Goal: Information Seeking & Learning: Learn about a topic

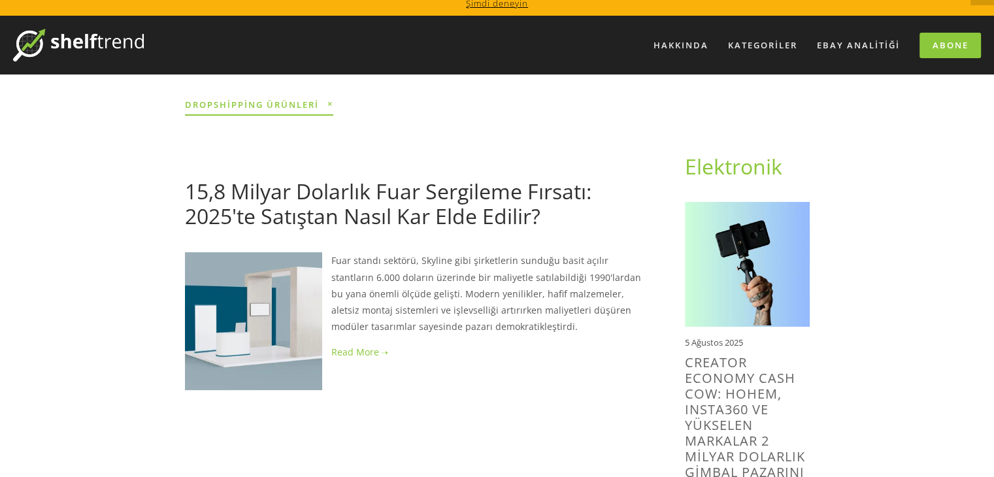
scroll to position [5, 0]
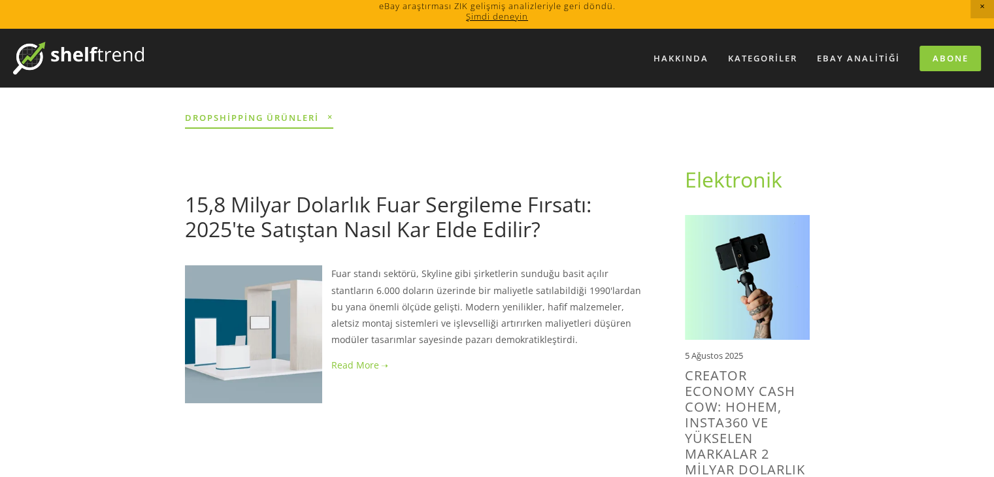
click at [352, 227] on font "15,8 Milyar Dolarlık Fuar Sergileme Fırsatı: 2025'te Satıştan Nasıl Kar Elde Ed…" at bounding box center [388, 216] width 406 height 53
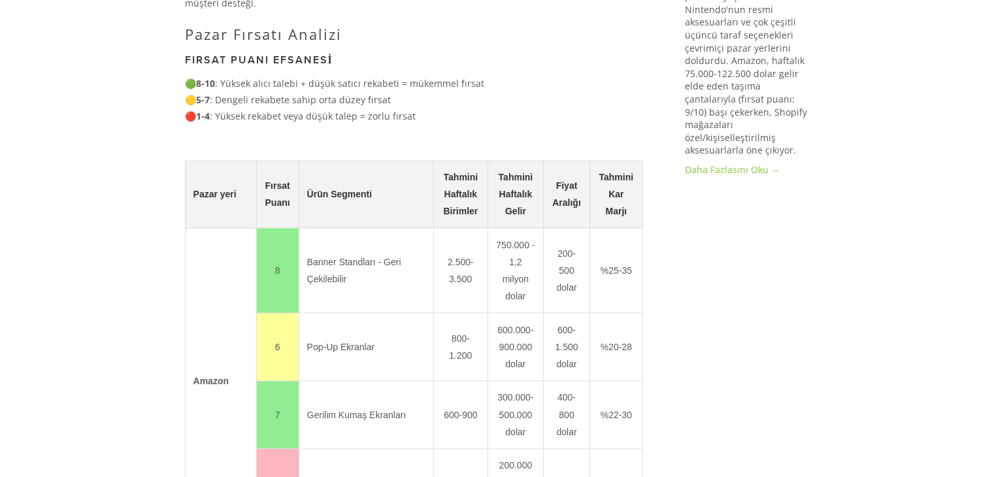
scroll to position [1602, 0]
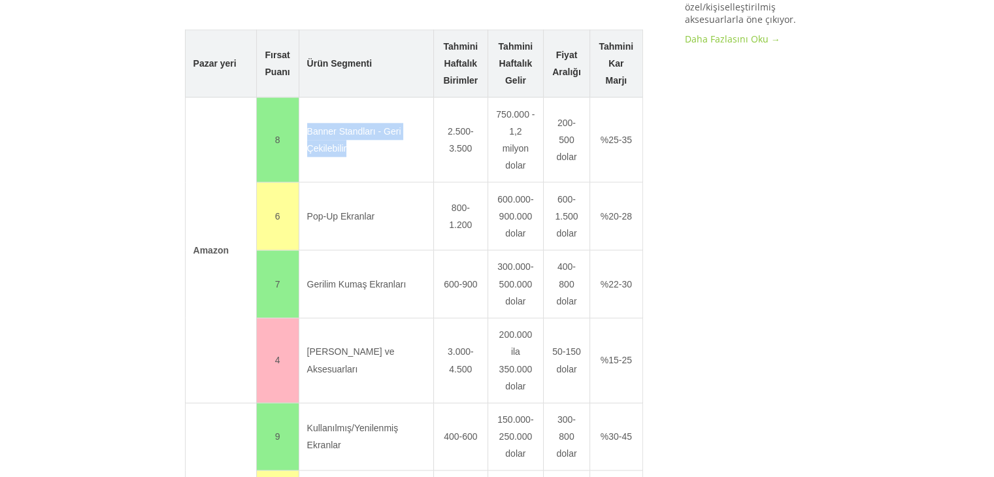
drag, startPoint x: 308, startPoint y: 108, endPoint x: 408, endPoint y: 130, distance: 103.0
click at [408, 130] on td "Banner Standları - Geri Çekilebilir" at bounding box center [366, 139] width 135 height 85
copy font "Banner Standları - Geri Çekilebilir"
drag, startPoint x: 306, startPoint y: 186, endPoint x: 388, endPoint y: 188, distance: 82.3
click at [388, 188] on td "Pop-Up Ekranlar" at bounding box center [366, 216] width 135 height 68
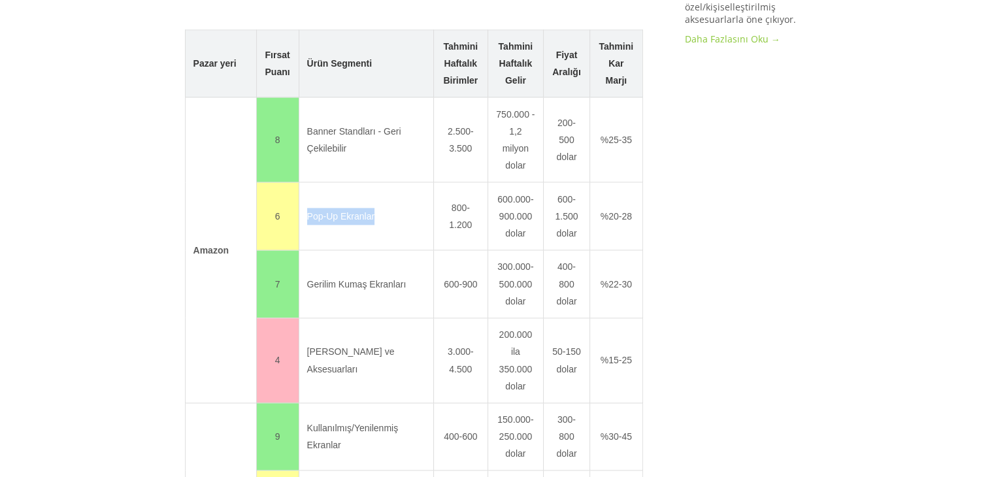
copy font "Pop-Up Ekranlar"
drag, startPoint x: 308, startPoint y: 257, endPoint x: 372, endPoint y: 252, distance: 64.2
click at [372, 252] on td "Gerilim Kumaş Ekranları" at bounding box center [366, 284] width 135 height 68
click at [363, 219] on td "Pop-Up Ekranlar" at bounding box center [366, 216] width 135 height 68
drag, startPoint x: 307, startPoint y: 322, endPoint x: 374, endPoint y: 343, distance: 70.5
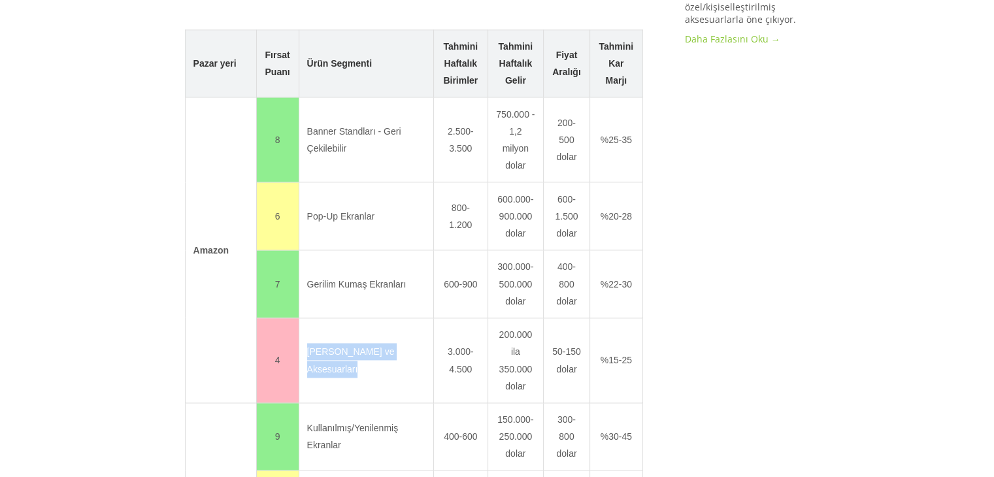
click at [387, 350] on td "Masa Örtüleri ve Aksesuarları" at bounding box center [366, 360] width 135 height 85
copy font "Masa Örtüleri ve Aksesuarları"
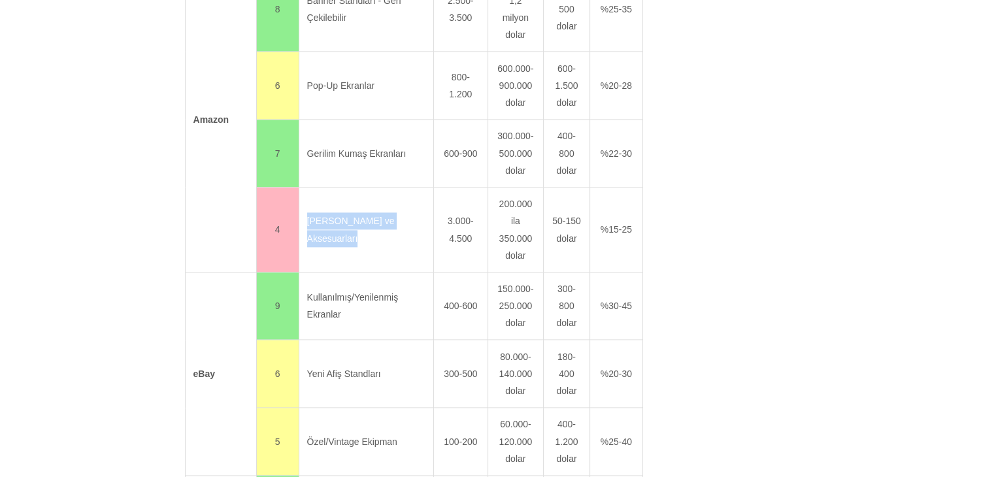
scroll to position [1798, 0]
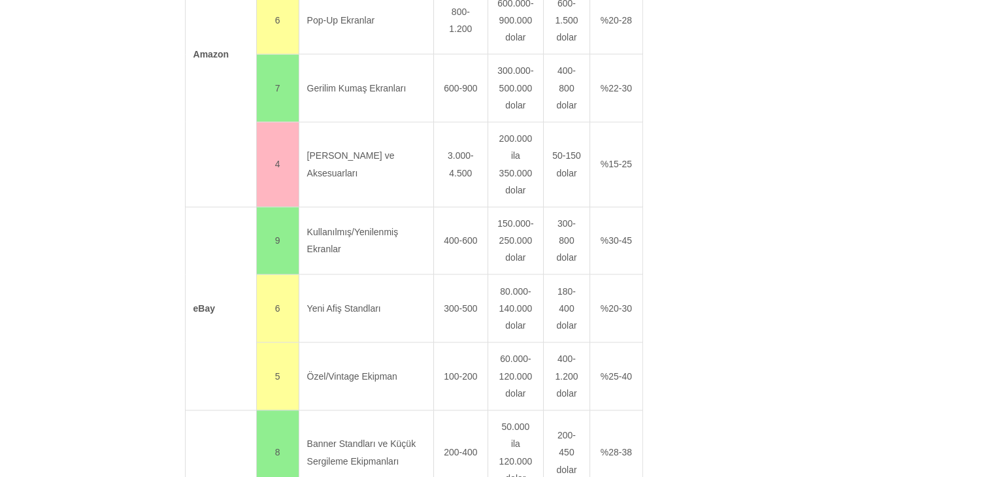
drag, startPoint x: 308, startPoint y: 208, endPoint x: 363, endPoint y: 216, distance: 55.4
click at [410, 227] on td "Kullanılmış/Yenilenmiş Ekranlar" at bounding box center [366, 240] width 135 height 68
copy font "Kullanılmış/Yenilenmiş Ekranlar"
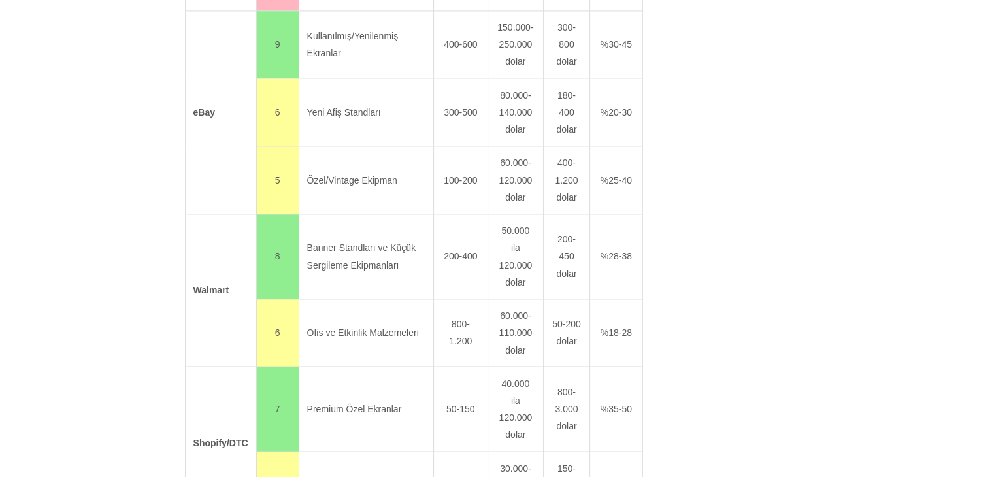
scroll to position [2059, 0]
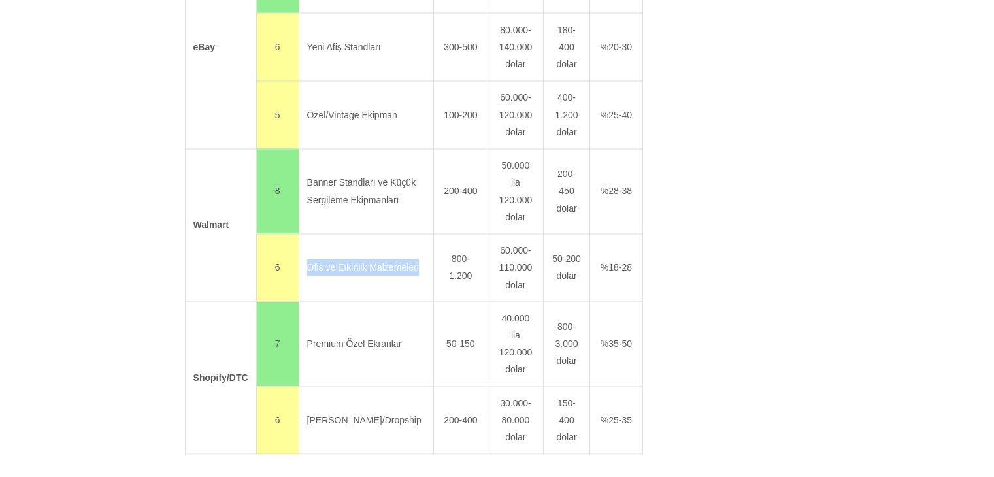
click at [374, 241] on td "Ofis ve Etkinlik Malzemeleri" at bounding box center [366, 267] width 135 height 68
copy font "Ofis ve Etkinlik Malzemeleri"
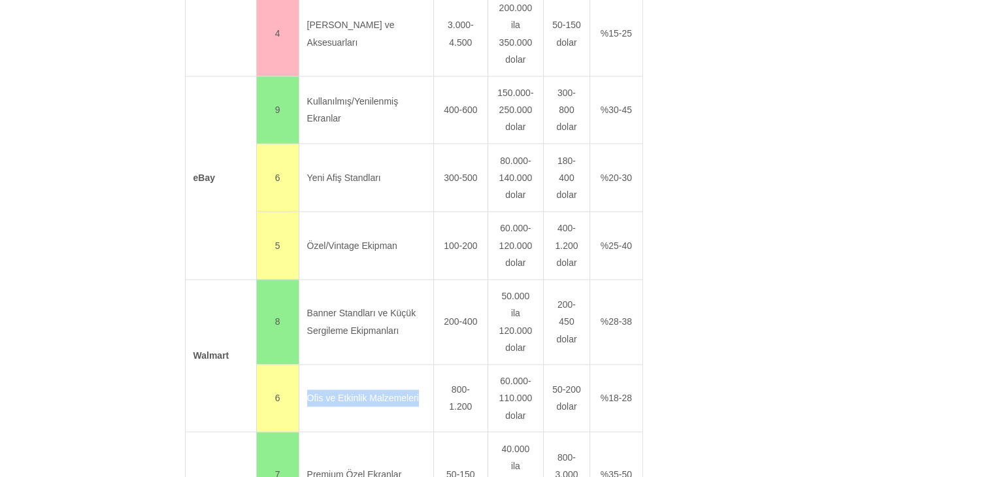
scroll to position [1863, 0]
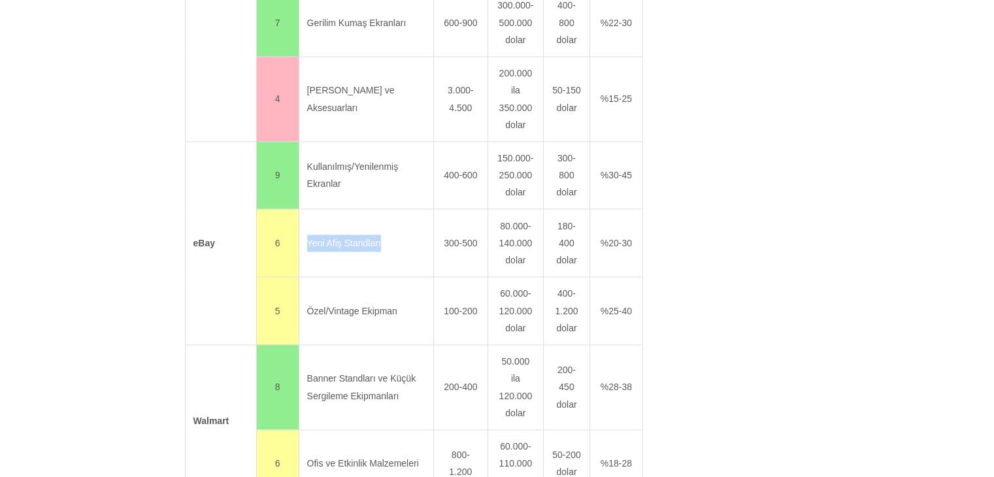
drag, startPoint x: 325, startPoint y: 214, endPoint x: 393, endPoint y: 212, distance: 68.0
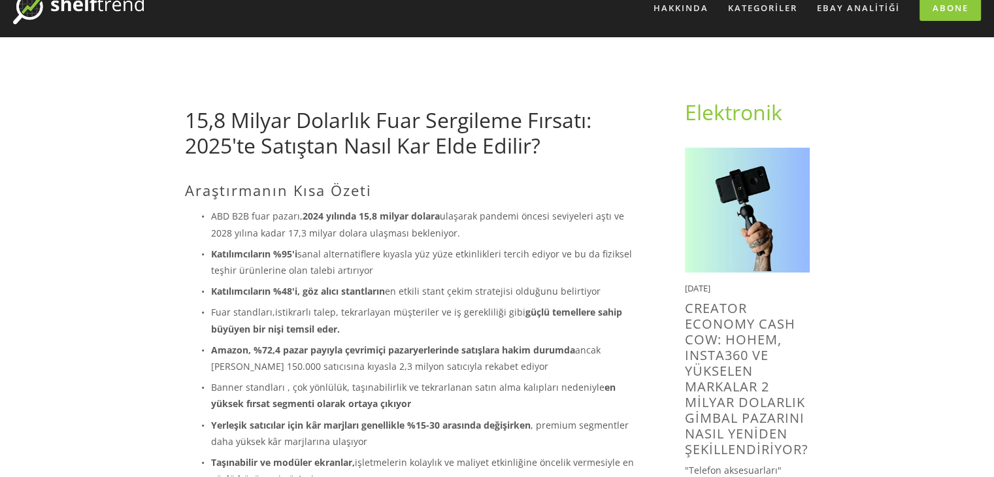
scroll to position [0, 0]
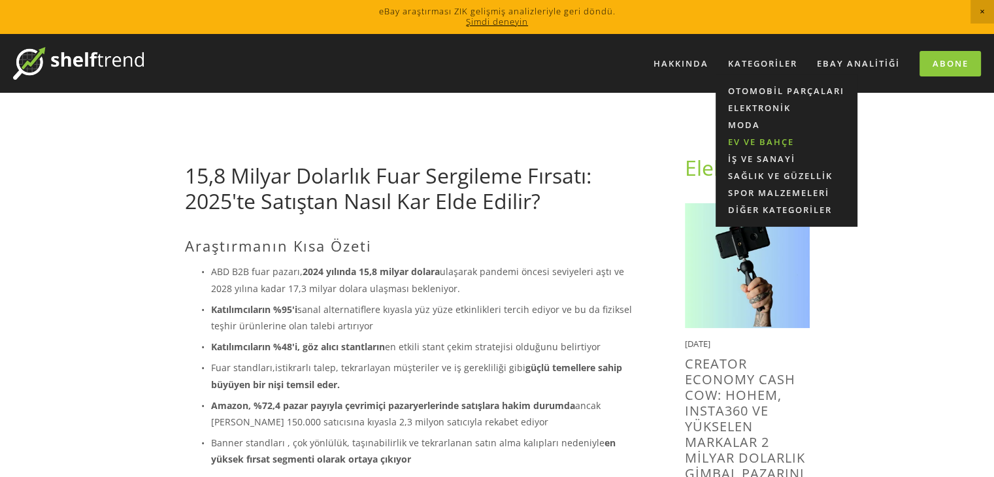
click at [750, 137] on font "Ev ve Bahçe" at bounding box center [761, 142] width 66 height 12
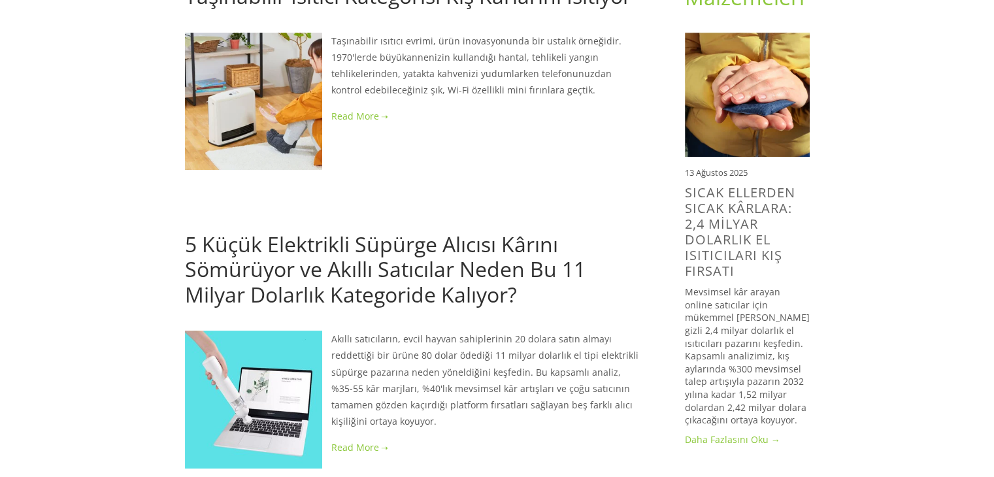
scroll to position [327, 0]
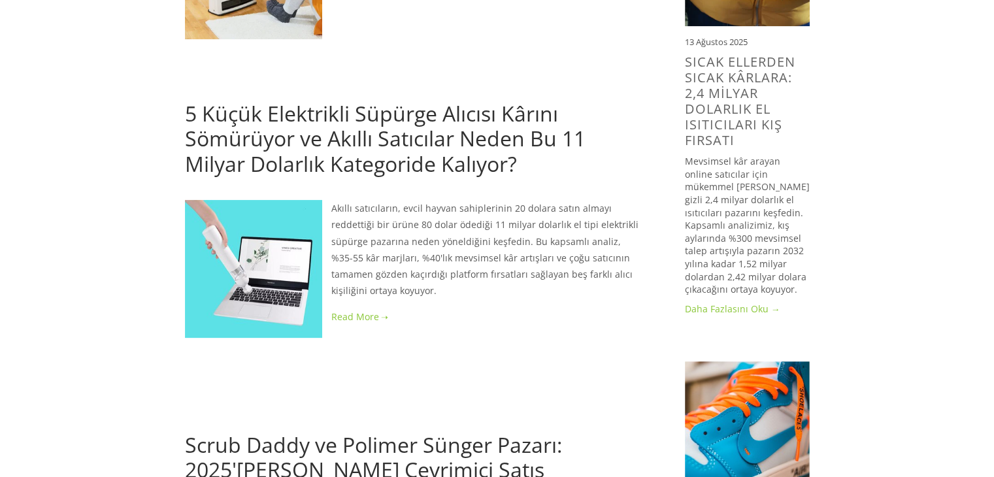
click at [283, 274] on img at bounding box center [253, 268] width 137 height 137
